Goal: Task Accomplishment & Management: Manage account settings

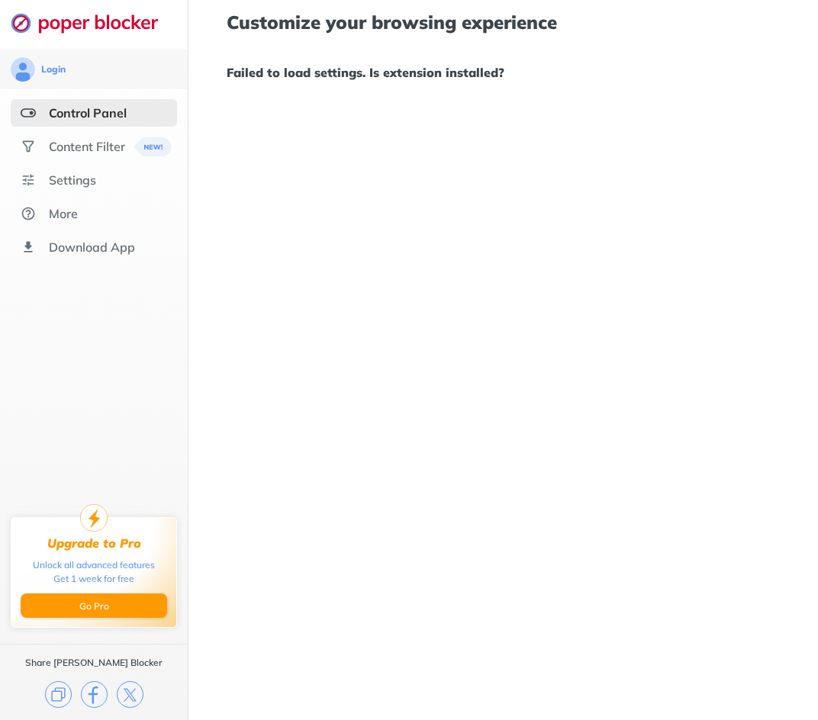
drag, startPoint x: 0, startPoint y: 0, endPoint x: 490, endPoint y: 436, distance: 655.3
click at [490, 436] on div "Customize your browsing experience Failed to load settings. Is extension instal…" at bounding box center [566, 360] width 756 height 720
click at [73, 185] on div "Settings" at bounding box center [72, 179] width 47 height 15
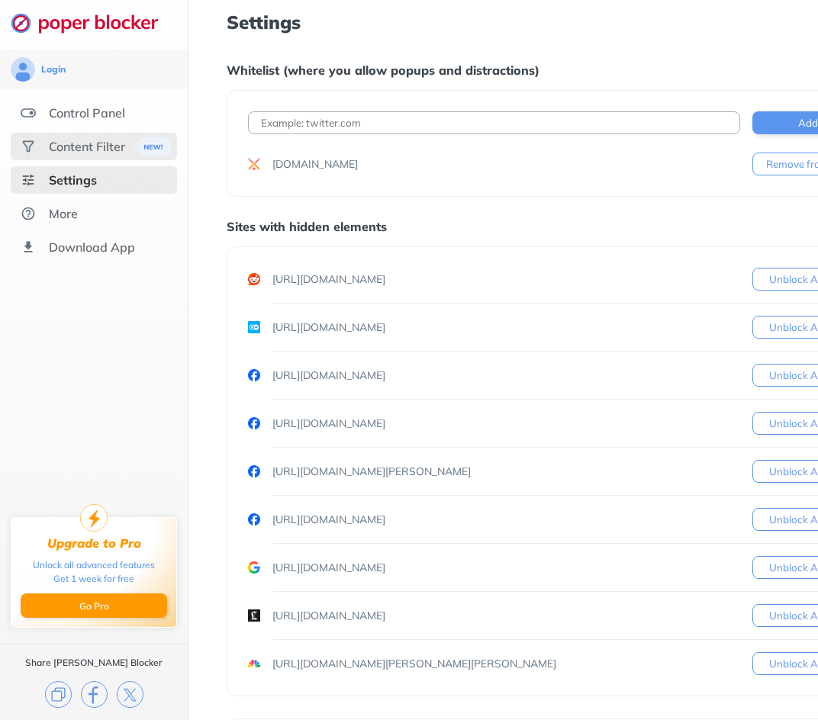
click at [79, 146] on div "Content Filter" at bounding box center [87, 146] width 76 height 15
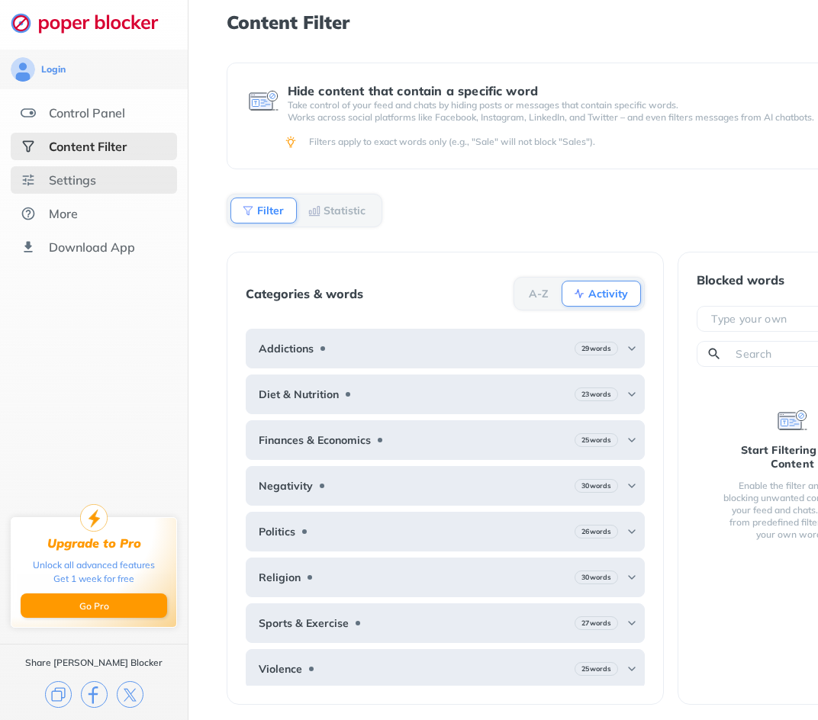
click at [105, 188] on div "Settings" at bounding box center [94, 179] width 166 height 27
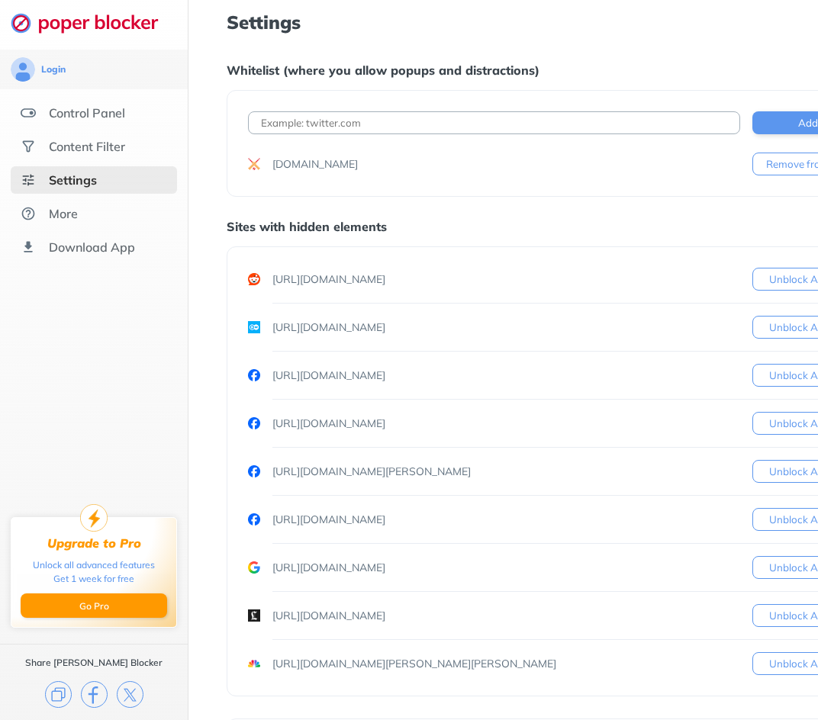
paste input "[URL][DOMAIN_NAME]"
type input "[URL][DOMAIN_NAME]"
